Goal: Task Accomplishment & Management: Manage account settings

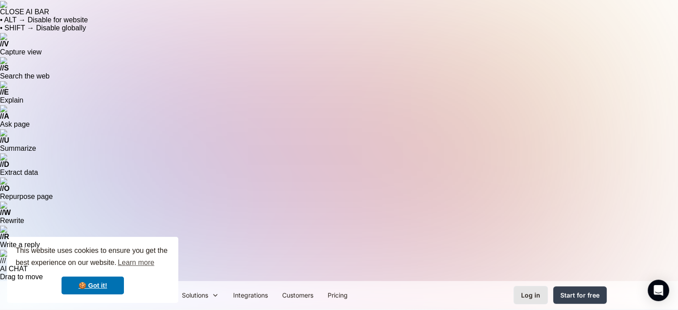
click at [539, 286] on link "Log in" at bounding box center [530, 295] width 34 height 18
